Goal: Task Accomplishment & Management: Manage account settings

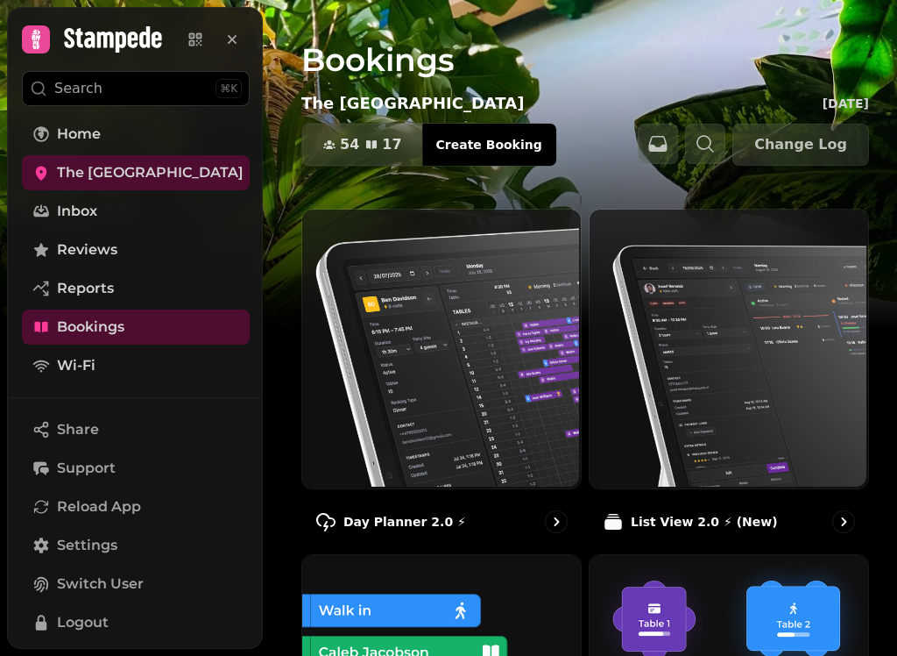
click at [77, 322] on span "Bookings" at bounding box center [90, 326] width 67 height 21
click at [424, 318] on img at bounding box center [440, 347] width 279 height 279
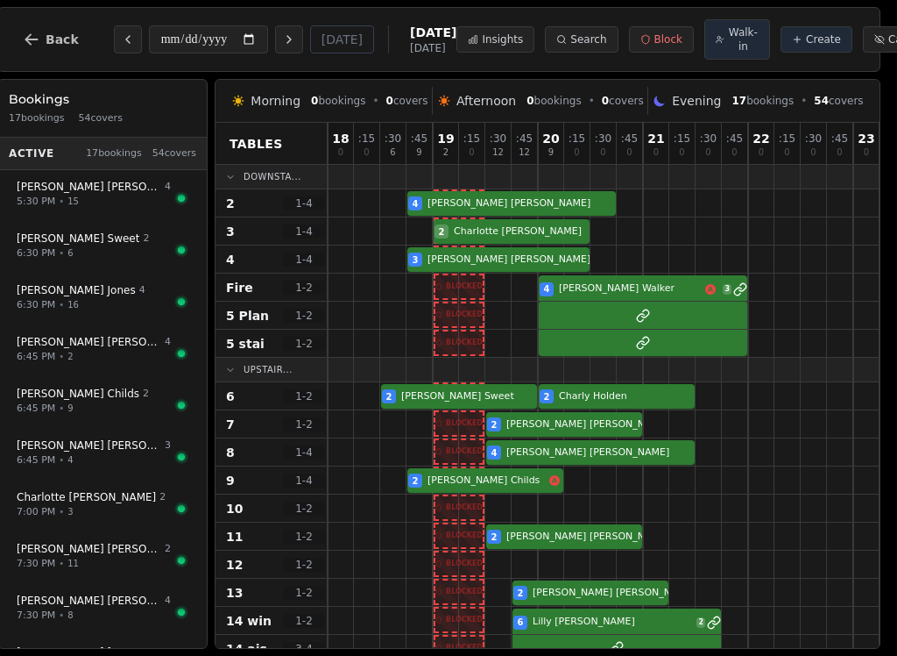
scroll to position [0, 11]
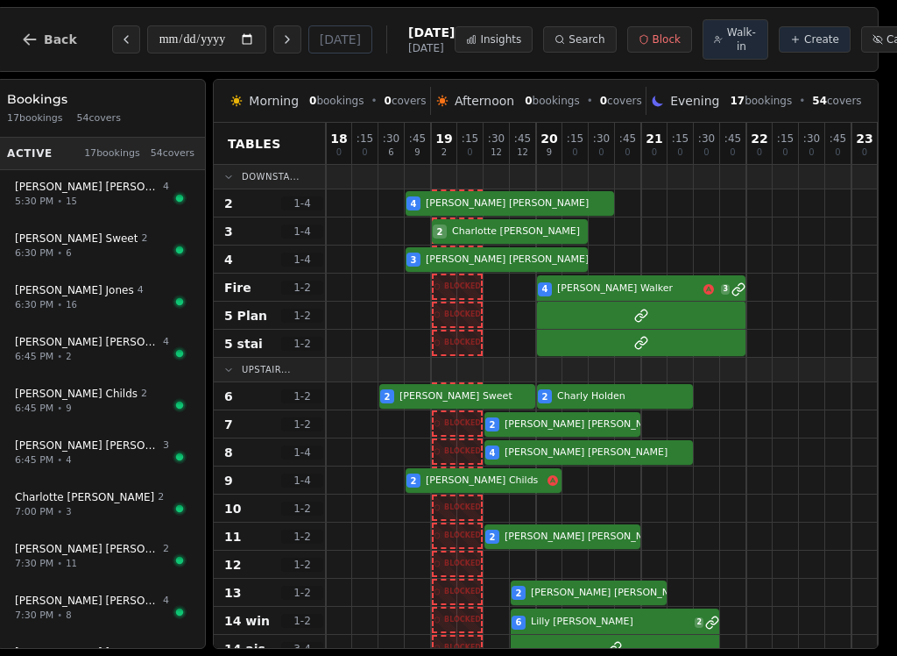
click at [793, 480] on div at bounding box center [786, 479] width 26 height 27
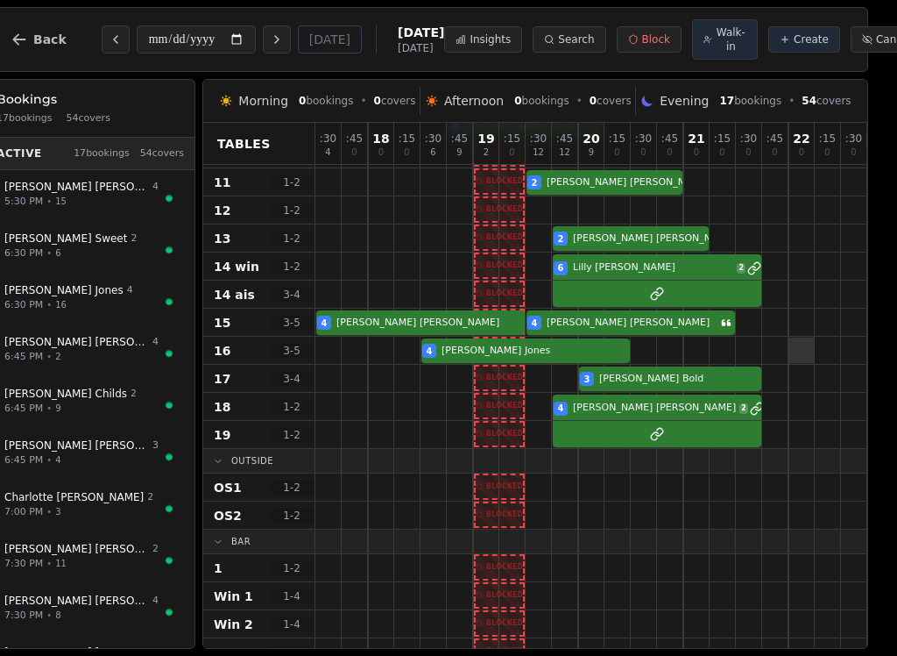
scroll to position [354, 0]
